Goal: Task Accomplishment & Management: Use online tool/utility

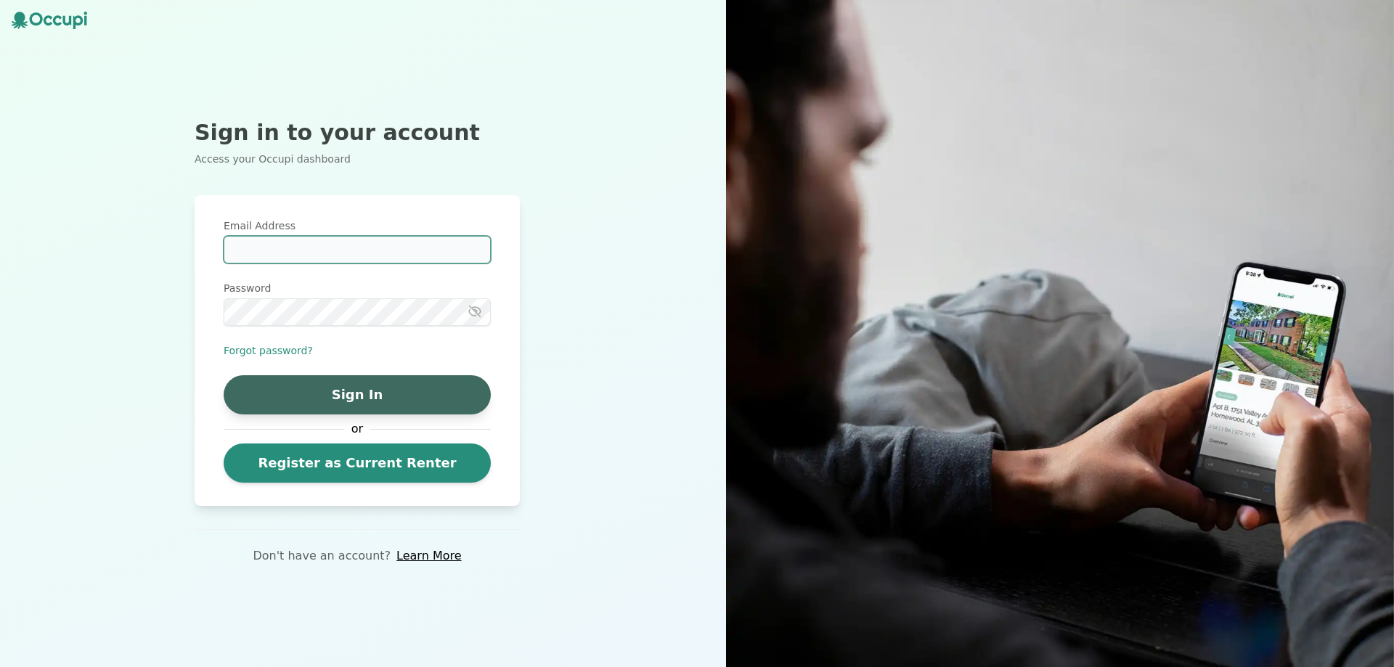
type input "**********"
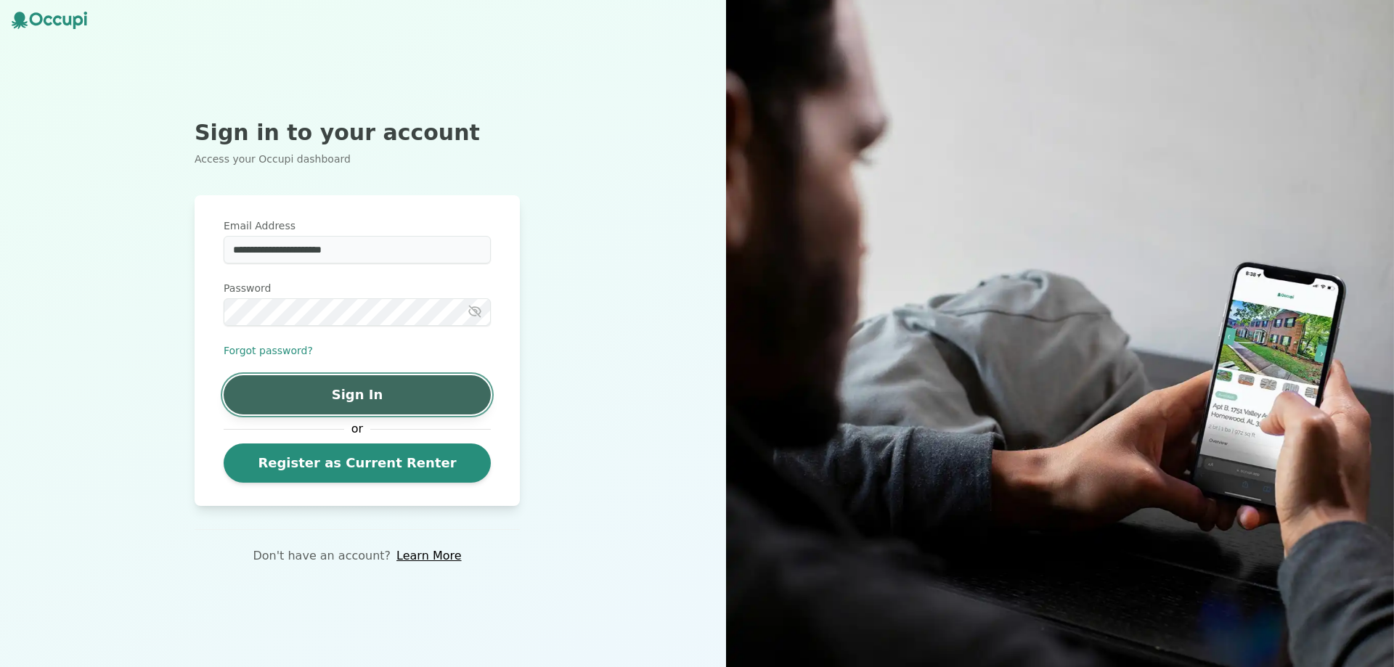
click at [376, 402] on button "Sign In" at bounding box center [357, 394] width 267 height 39
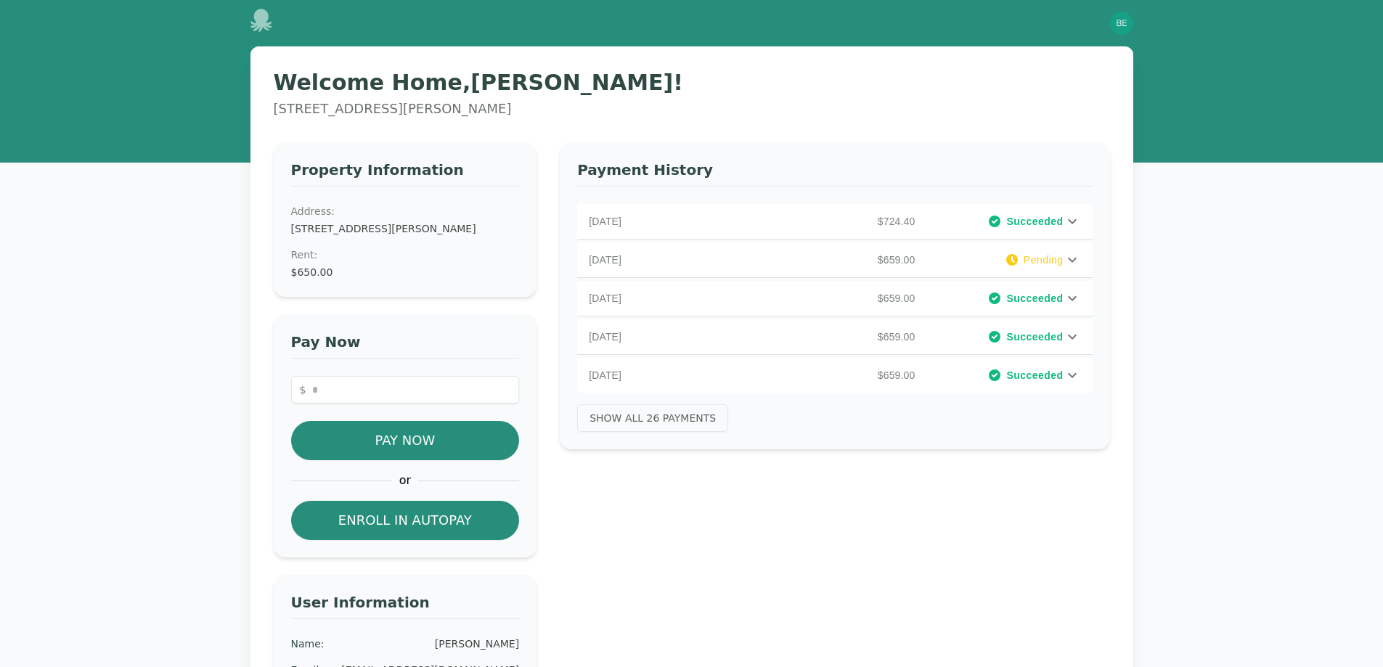
click at [1072, 256] on icon at bounding box center [1072, 259] width 17 height 17
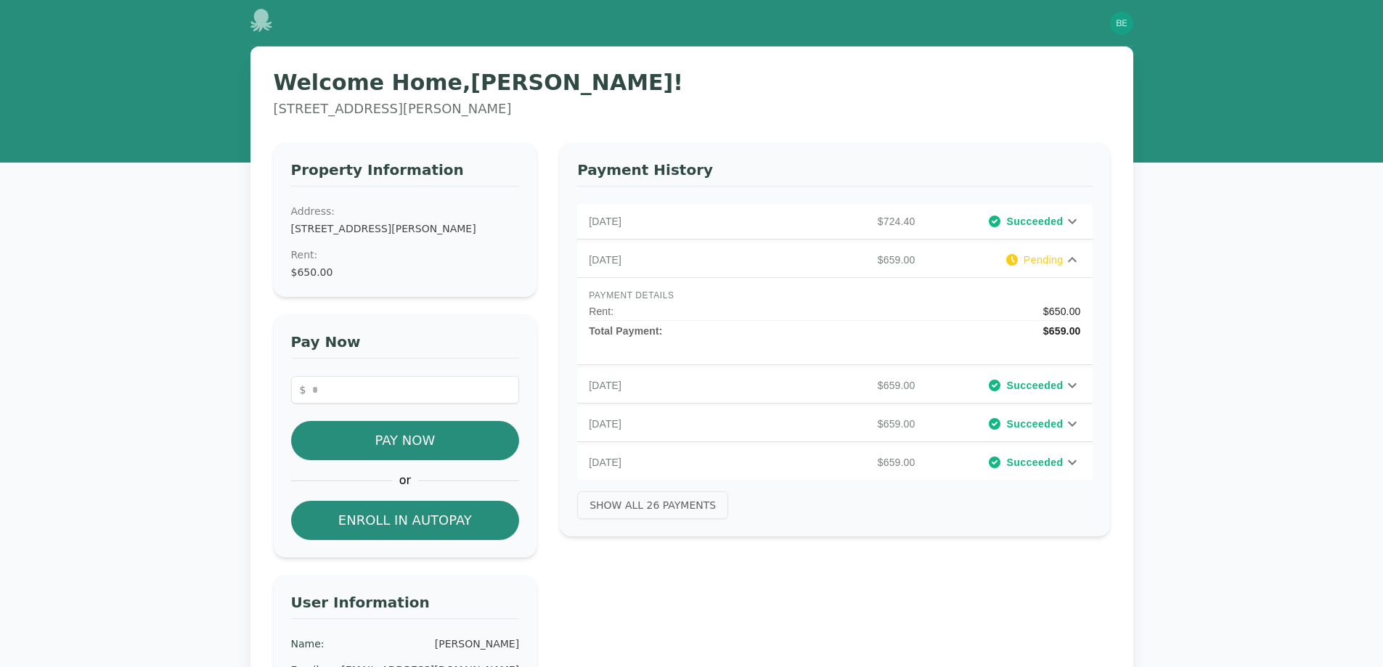
click at [1074, 260] on icon at bounding box center [1072, 259] width 9 height 5
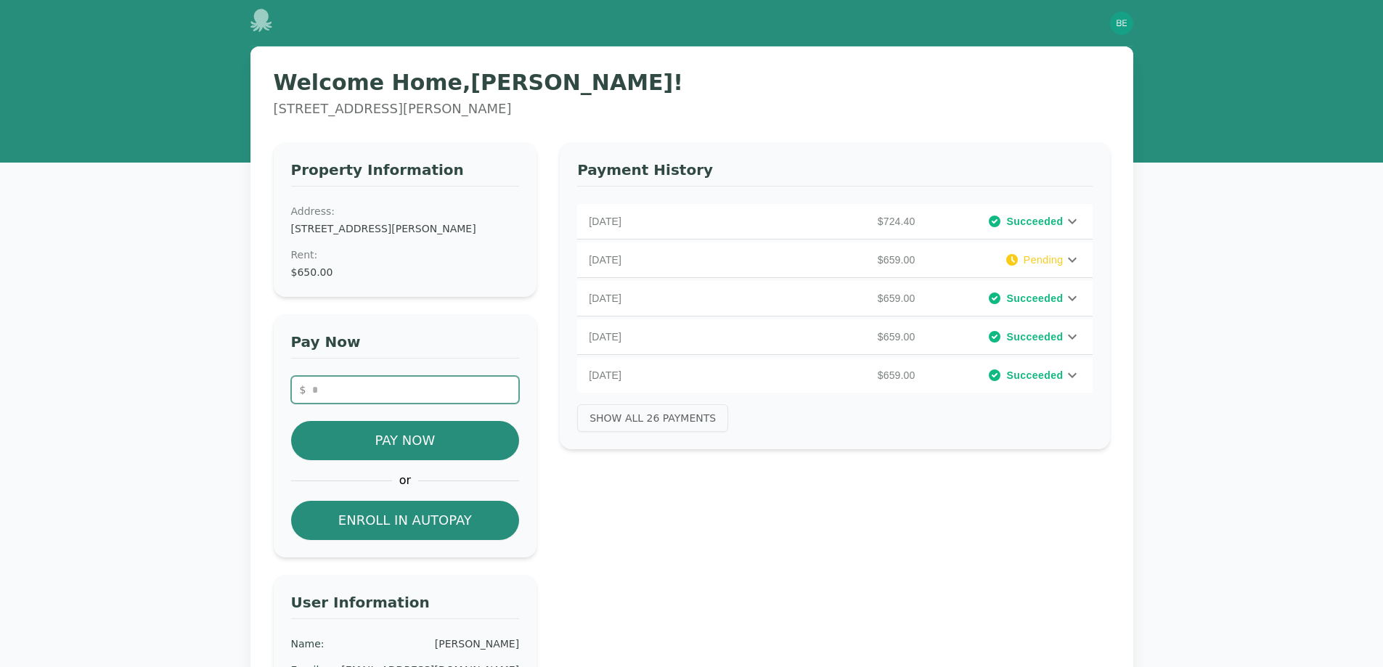
click at [352, 395] on input "number" at bounding box center [405, 390] width 229 height 28
type input "*"
type input "***"
click at [672, 426] on button "Show All 26 Payments" at bounding box center [652, 418] width 151 height 28
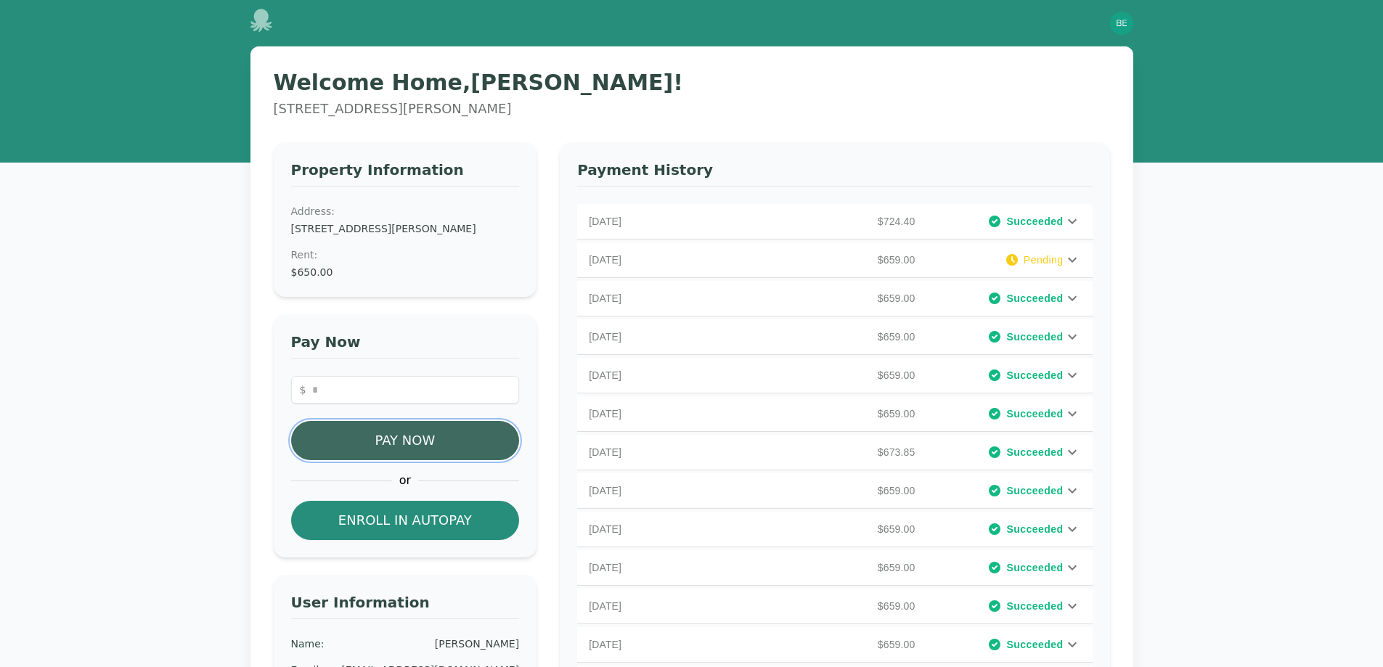
click at [355, 444] on button "Pay Now" at bounding box center [405, 440] width 229 height 39
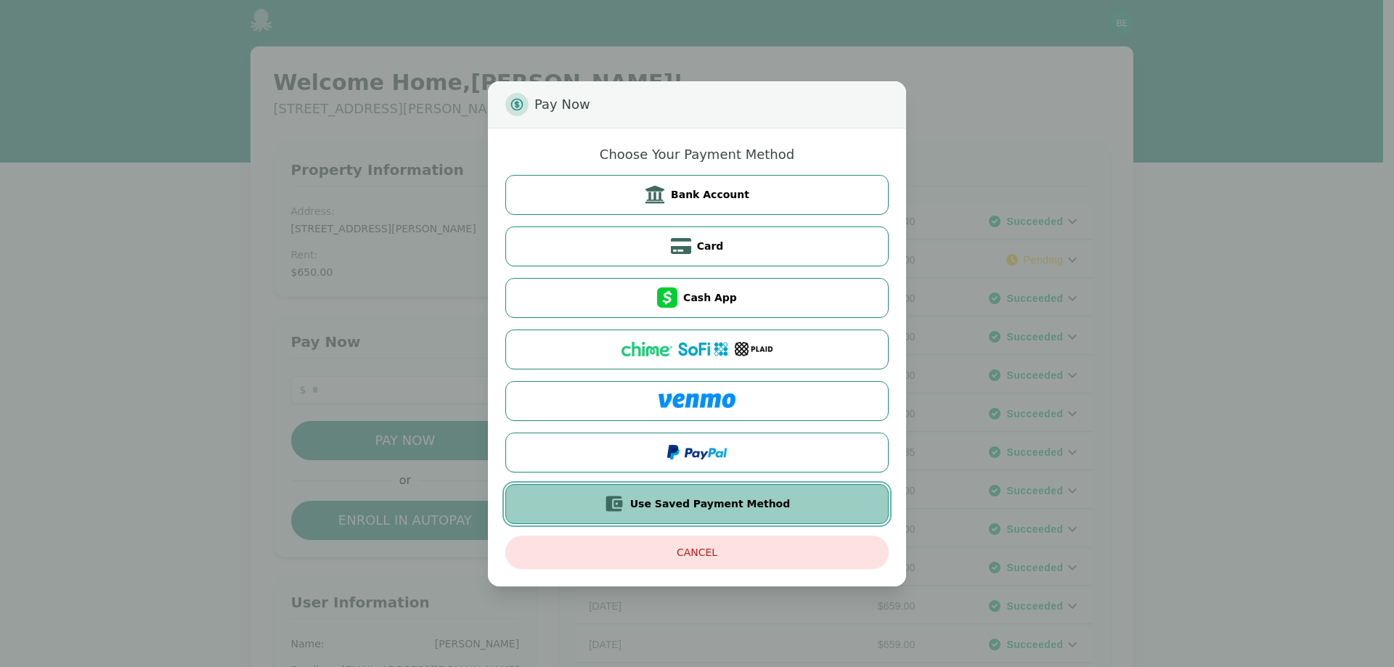
click at [712, 503] on span "Use Saved Payment Method" at bounding box center [710, 504] width 160 height 15
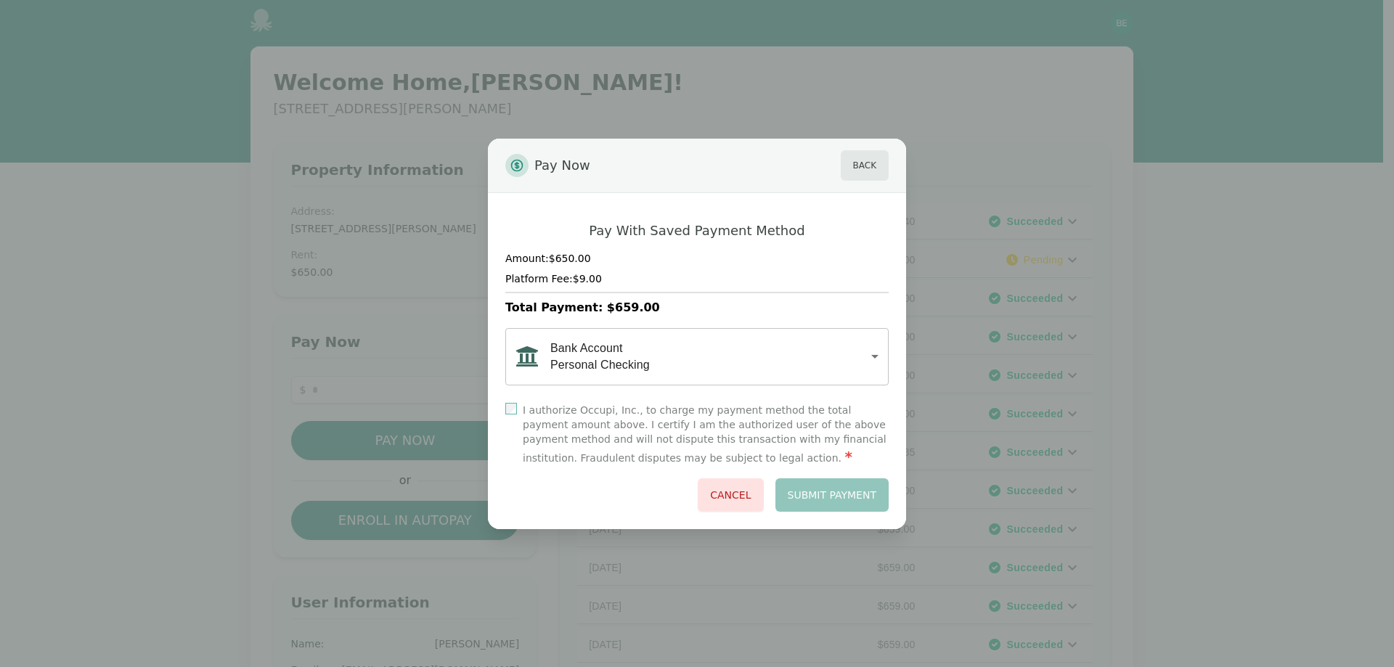
click at [723, 365] on body "Open main menu Open user menu Welcome Home, [PERSON_NAME] ! [STREET_ADDRESS][PE…" at bounding box center [691, 333] width 1383 height 667
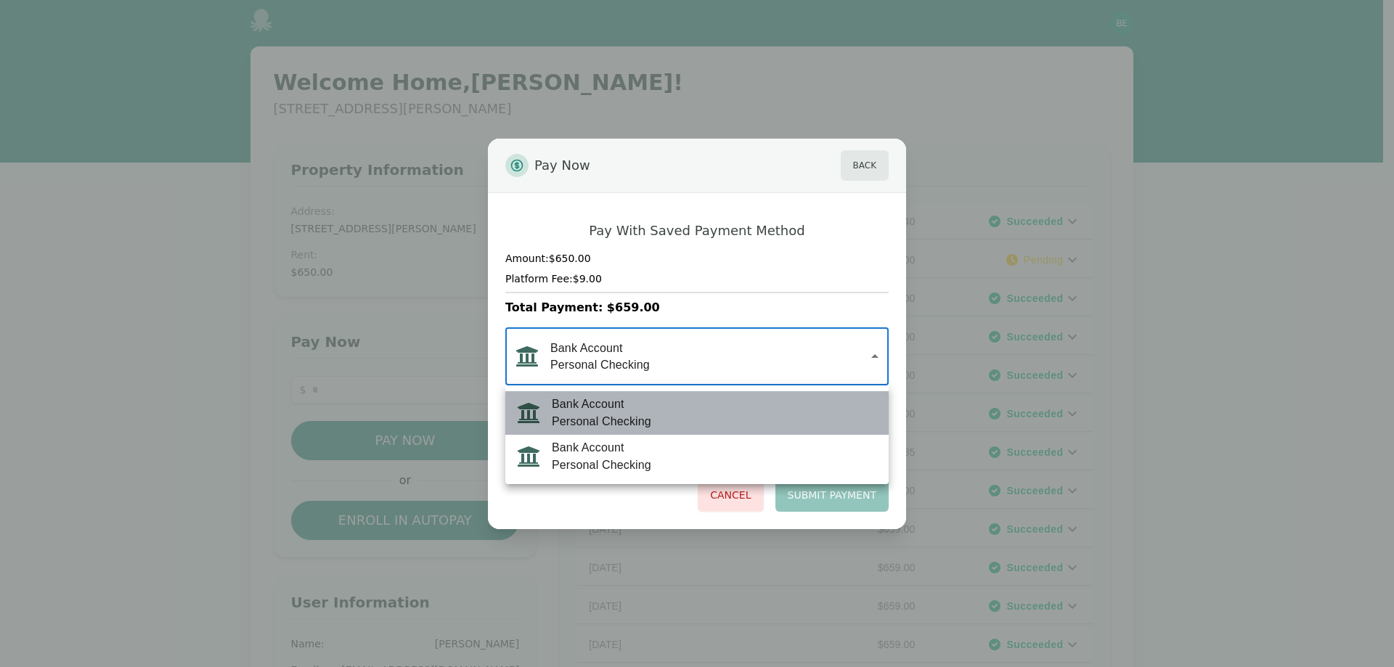
click at [643, 418] on span "Personal Checking" at bounding box center [601, 421] width 99 height 17
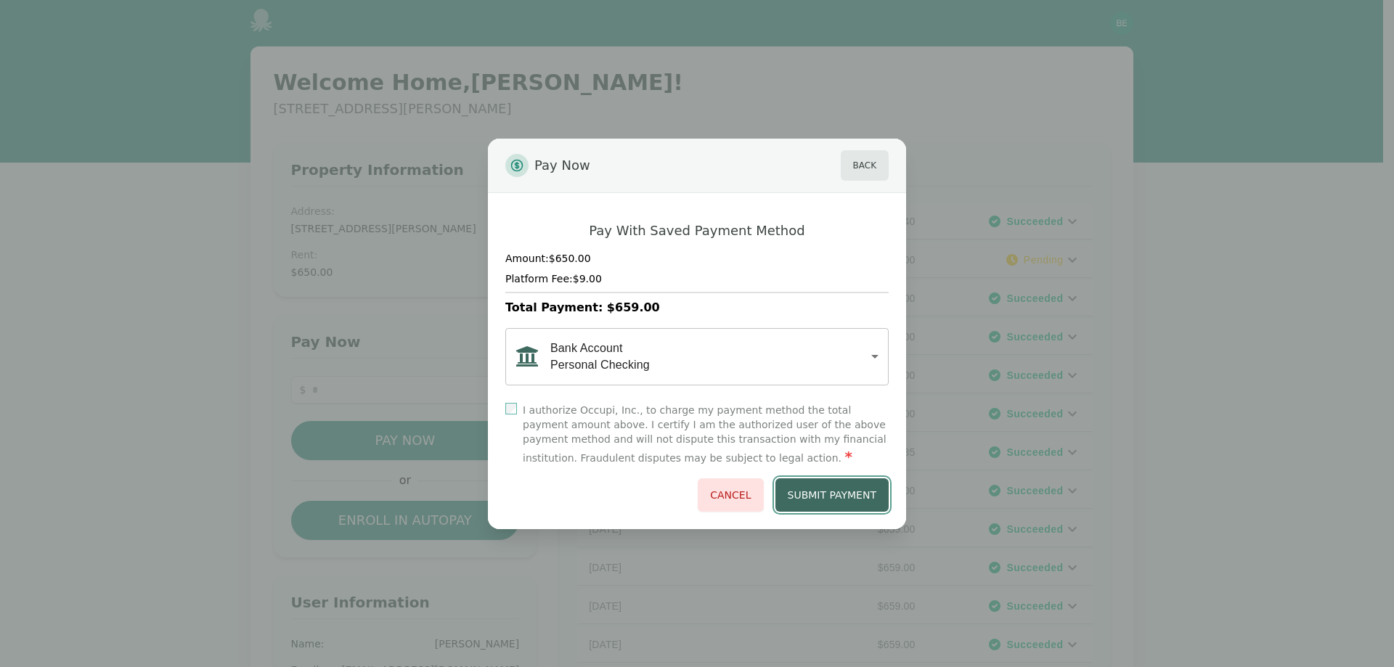
click at [860, 492] on button "Submit Payment" at bounding box center [833, 495] width 114 height 33
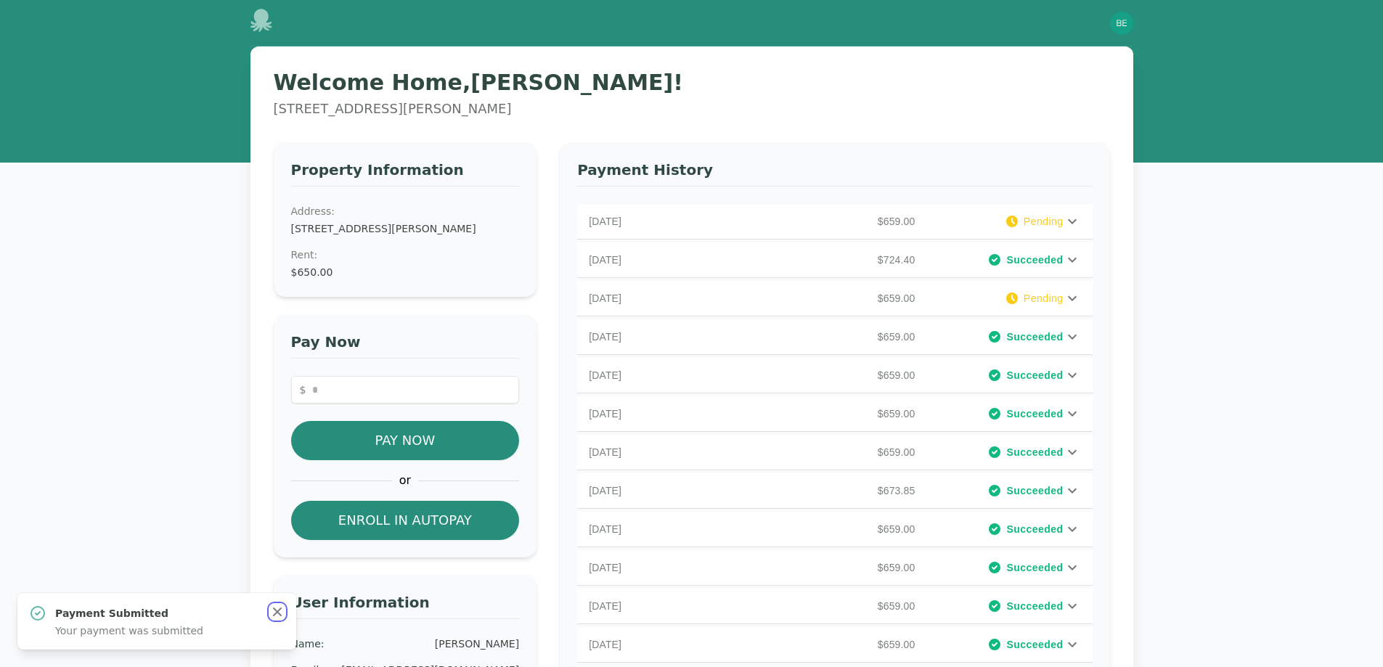
click at [282, 610] on icon "button" at bounding box center [277, 612] width 15 height 15
click at [1123, 19] on img "button" at bounding box center [1121, 23] width 23 height 23
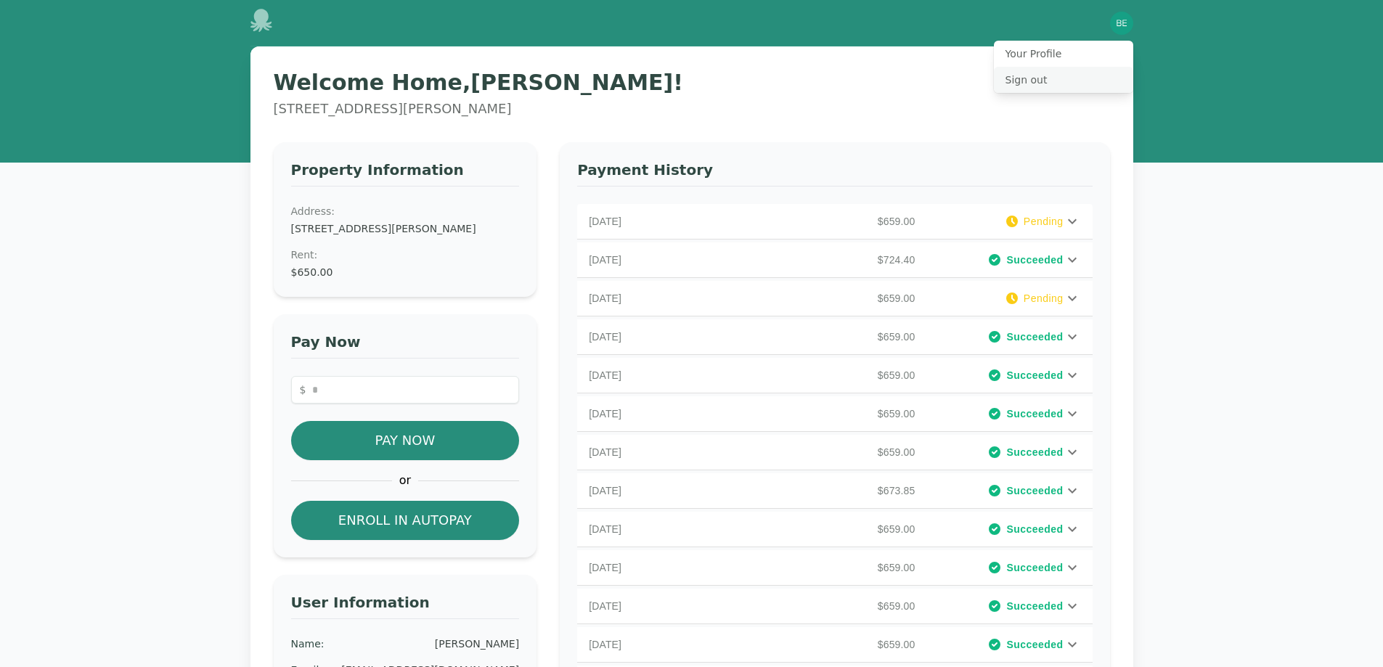
click at [1024, 85] on button "Sign out" at bounding box center [1063, 80] width 139 height 26
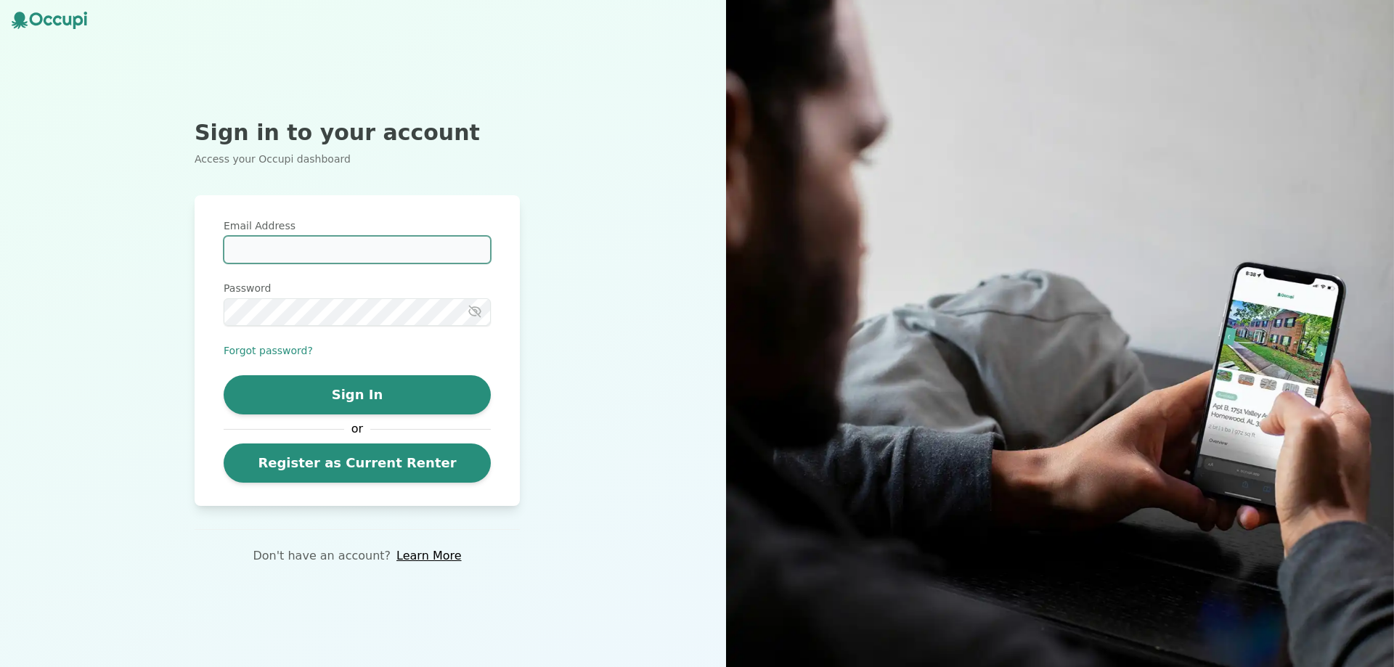
type input "**********"
